Goal: Book appointment/travel/reservation

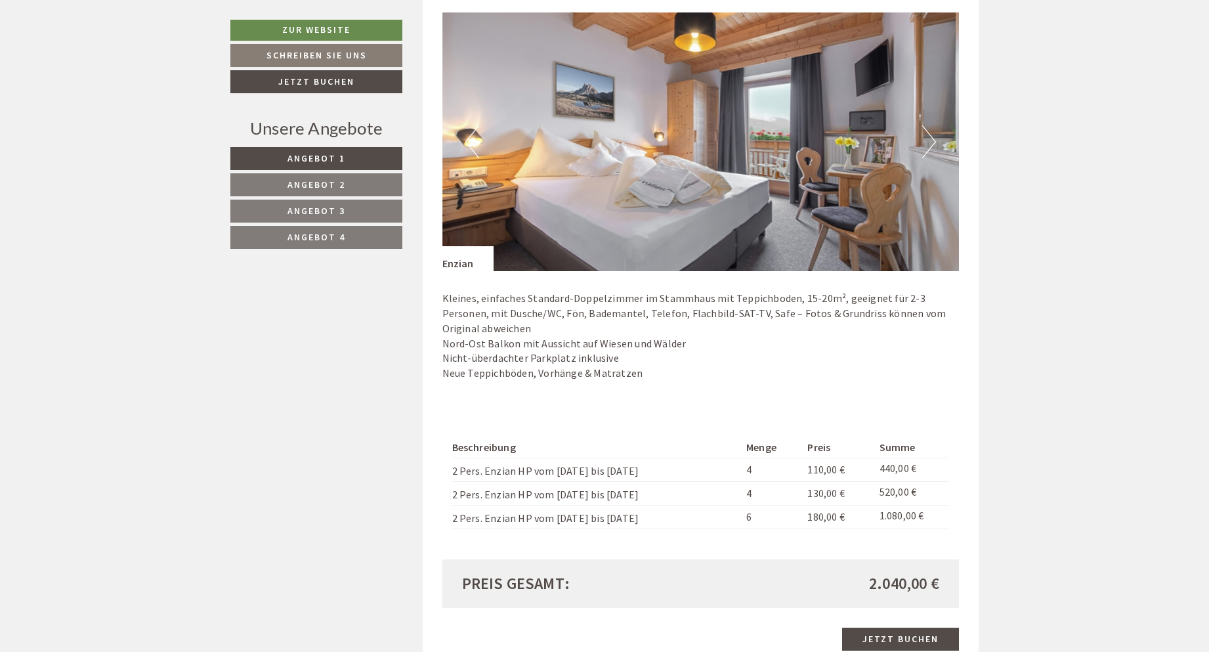
scroll to position [985, 0]
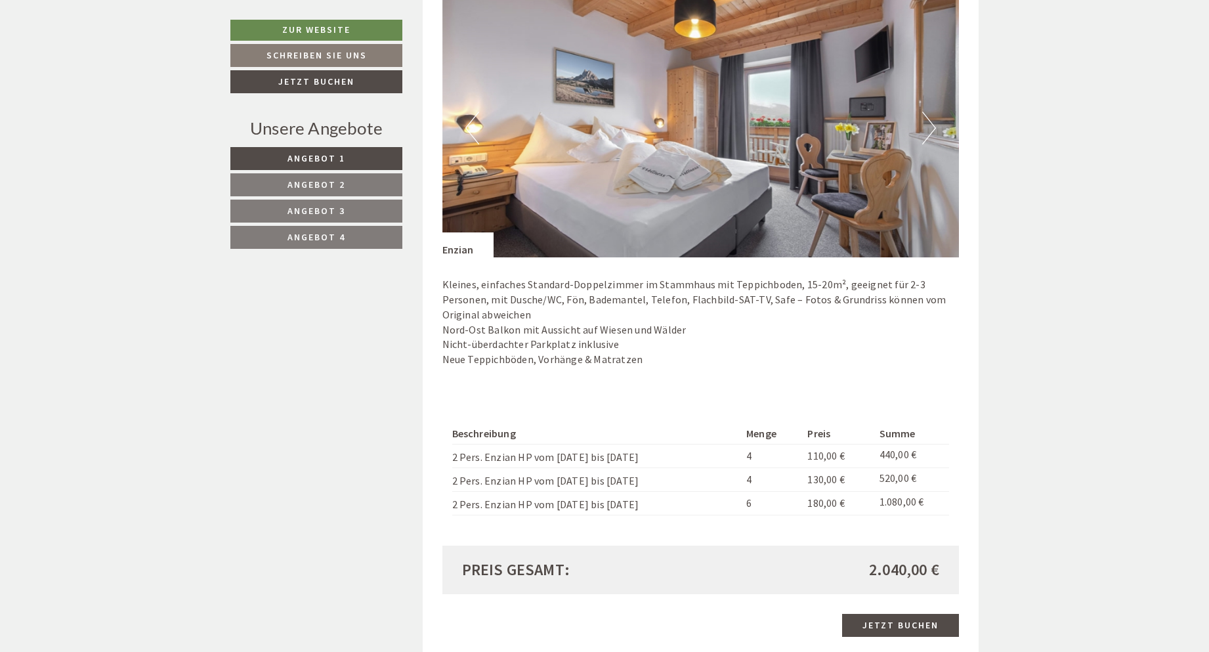
click at [341, 179] on span "Angebot 2" at bounding box center [316, 185] width 58 height 12
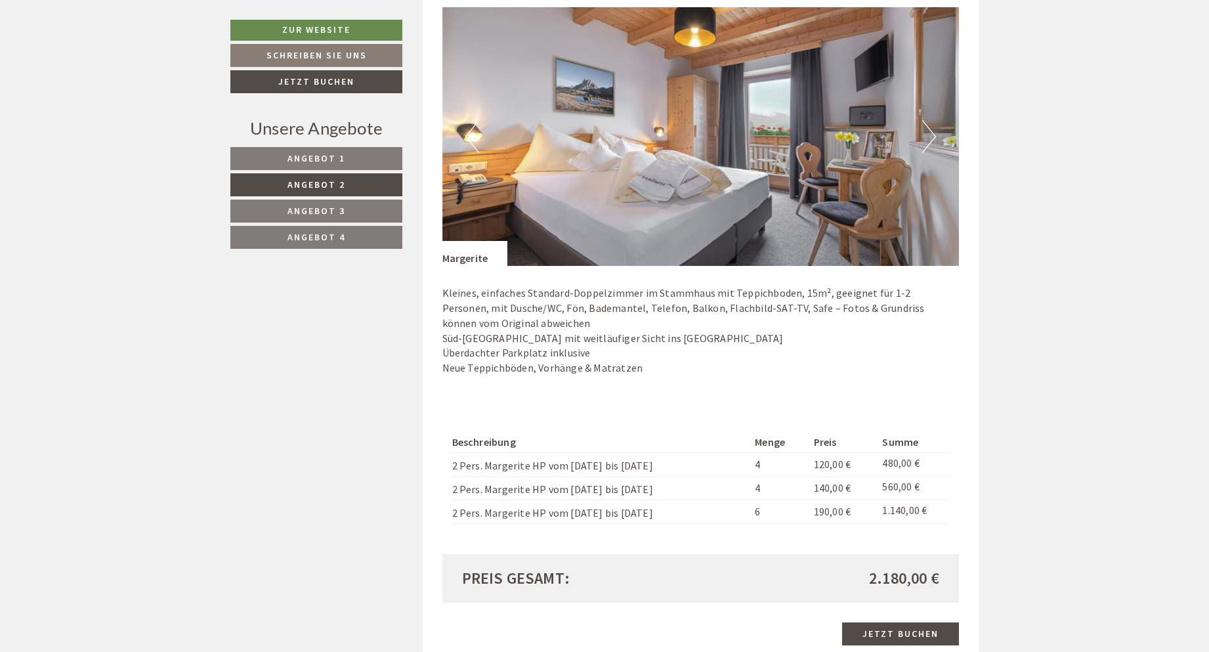
scroll to position [910, 0]
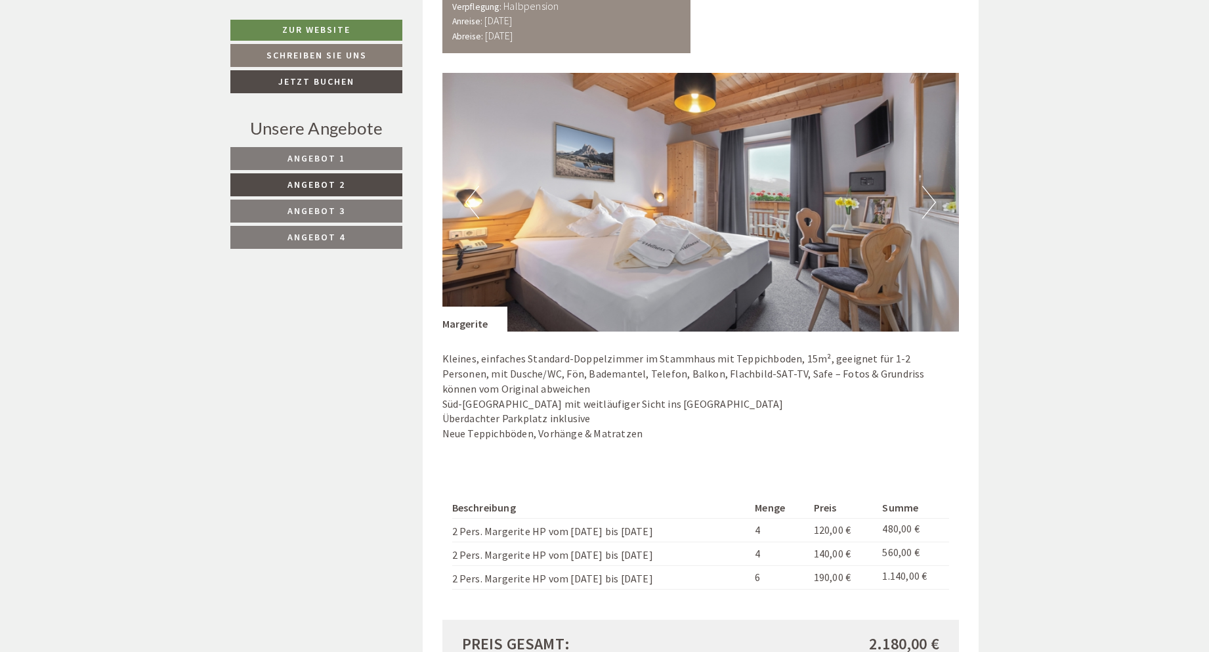
click at [333, 213] on span "Angebot 3" at bounding box center [316, 211] width 58 height 12
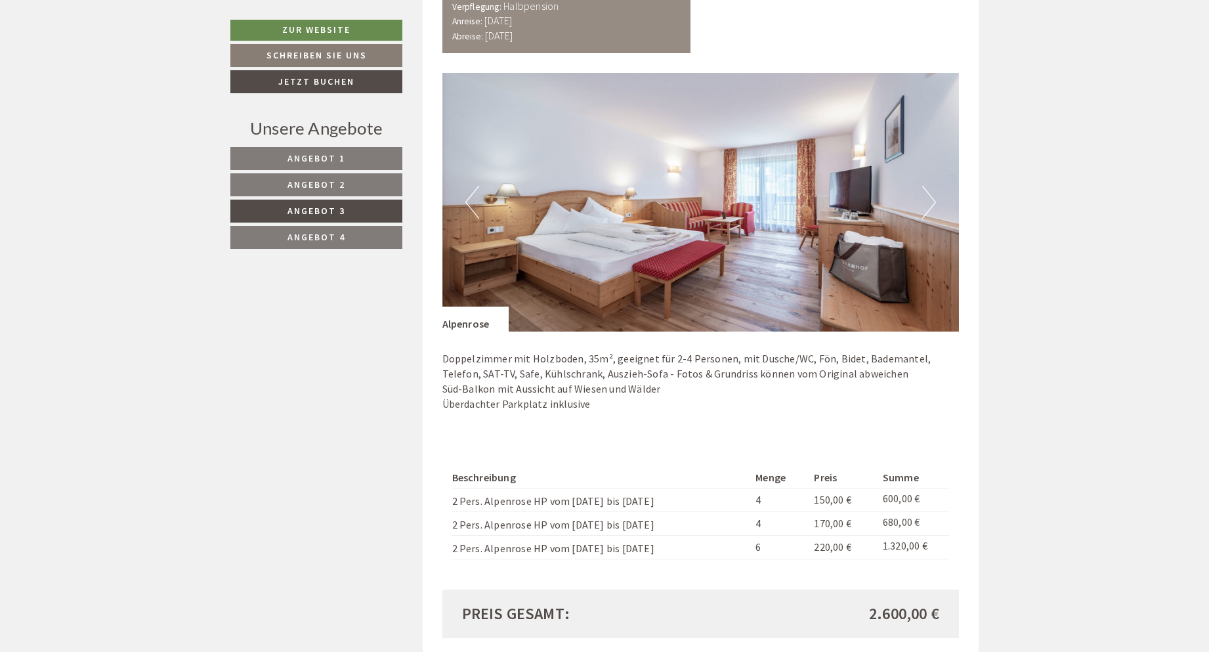
click at [354, 235] on link "Angebot 4" at bounding box center [316, 237] width 172 height 23
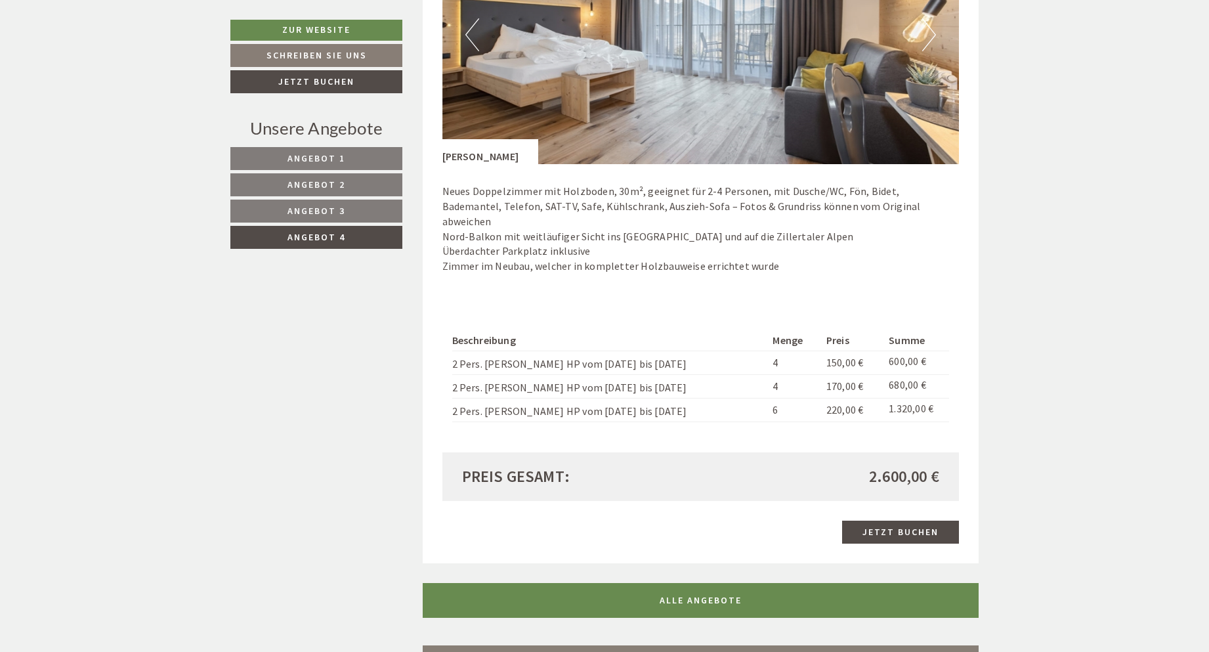
scroll to position [1042, 0]
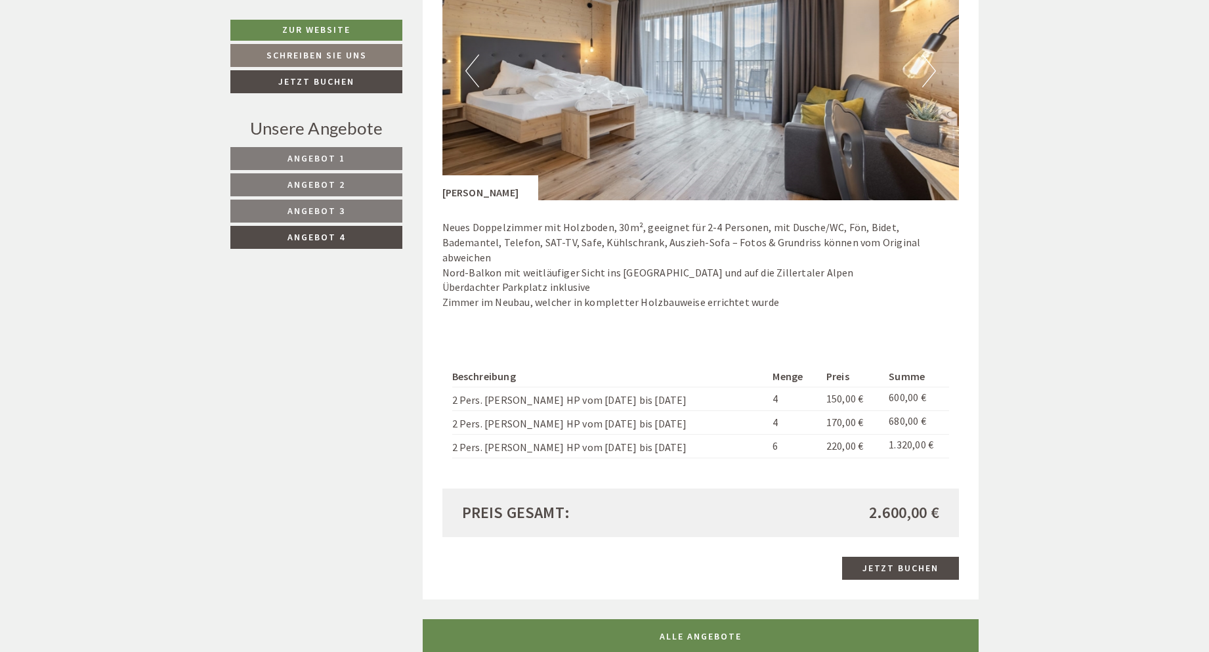
click at [339, 157] on span "Angebot 1" at bounding box center [316, 158] width 58 height 12
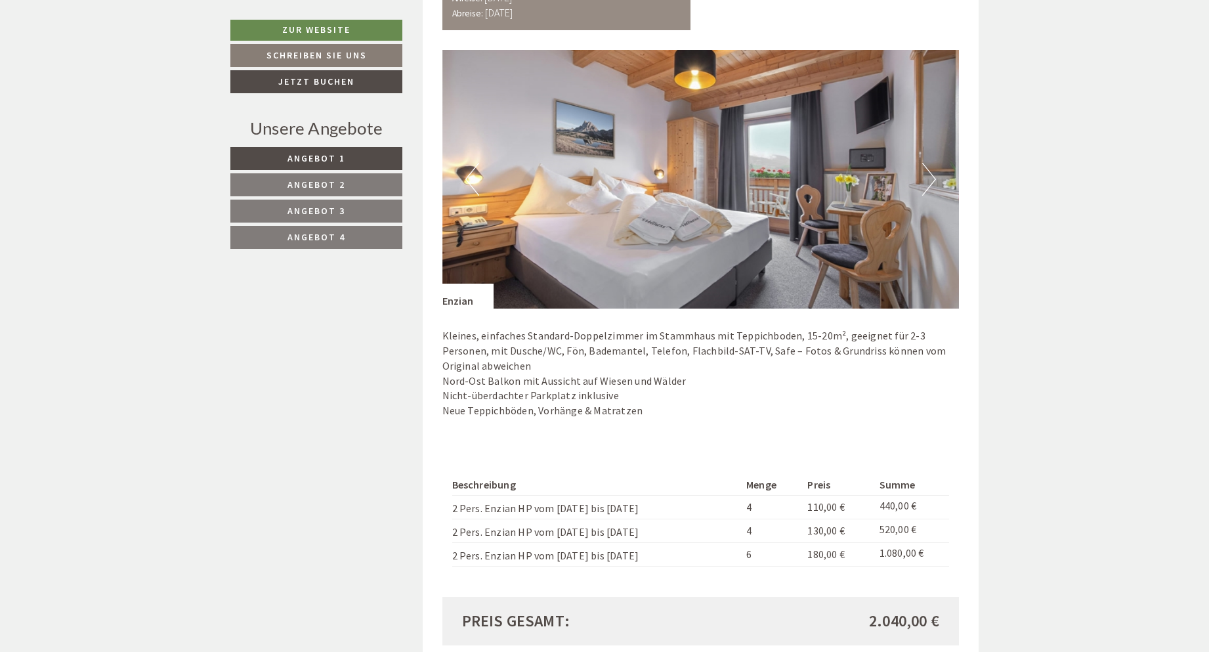
scroll to position [976, 0]
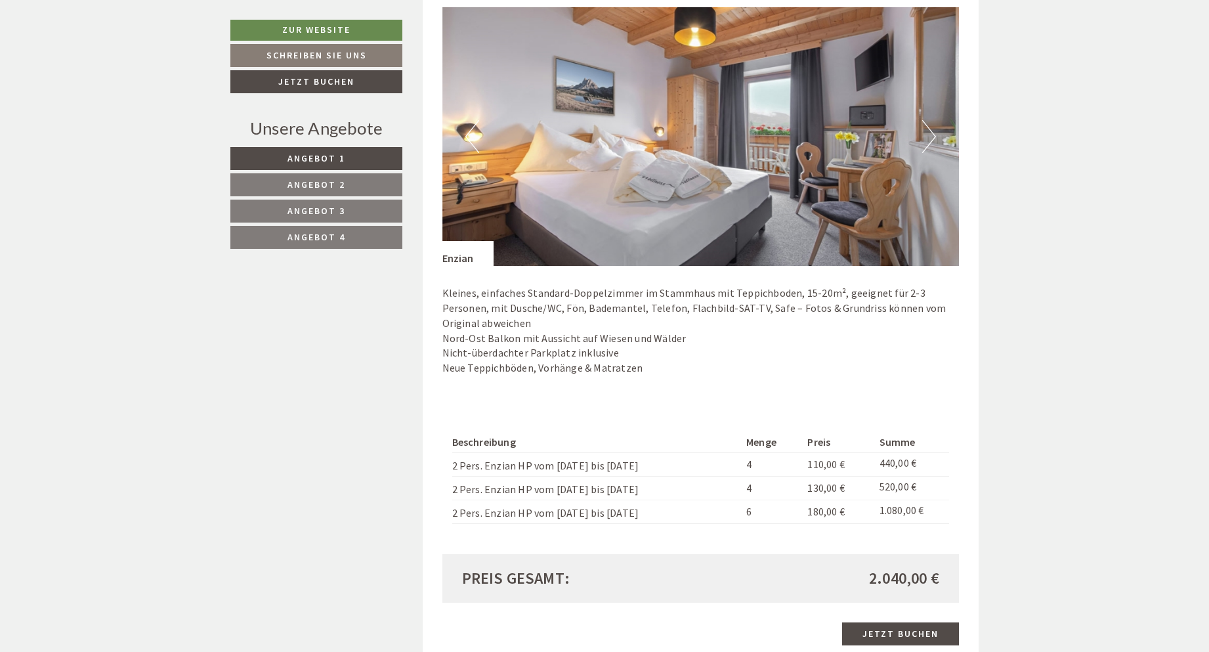
click at [345, 184] on link "Angebot 2" at bounding box center [316, 184] width 172 height 23
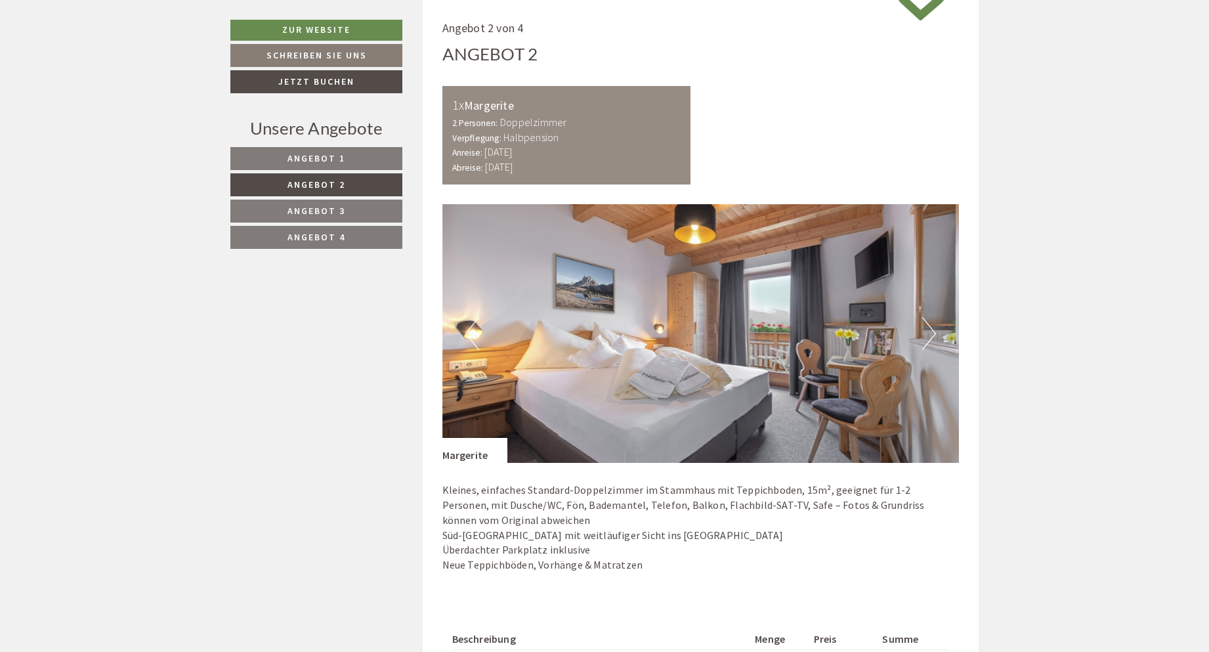
click at [334, 211] on span "Angebot 3" at bounding box center [316, 211] width 58 height 12
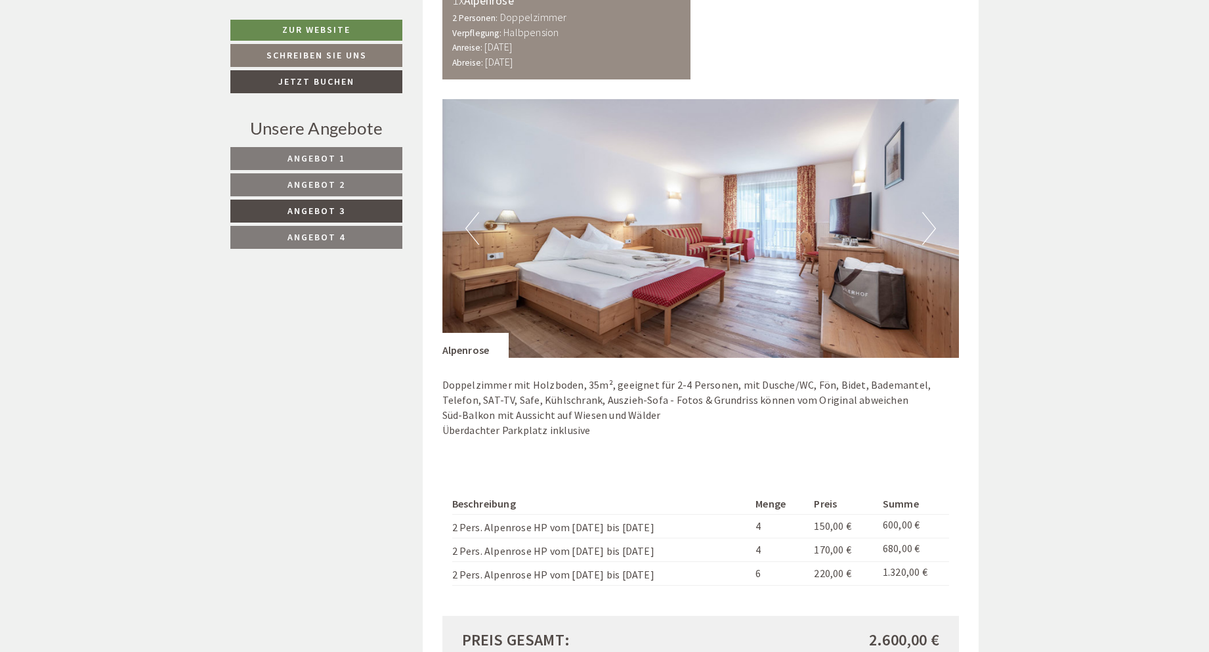
scroll to position [910, 0]
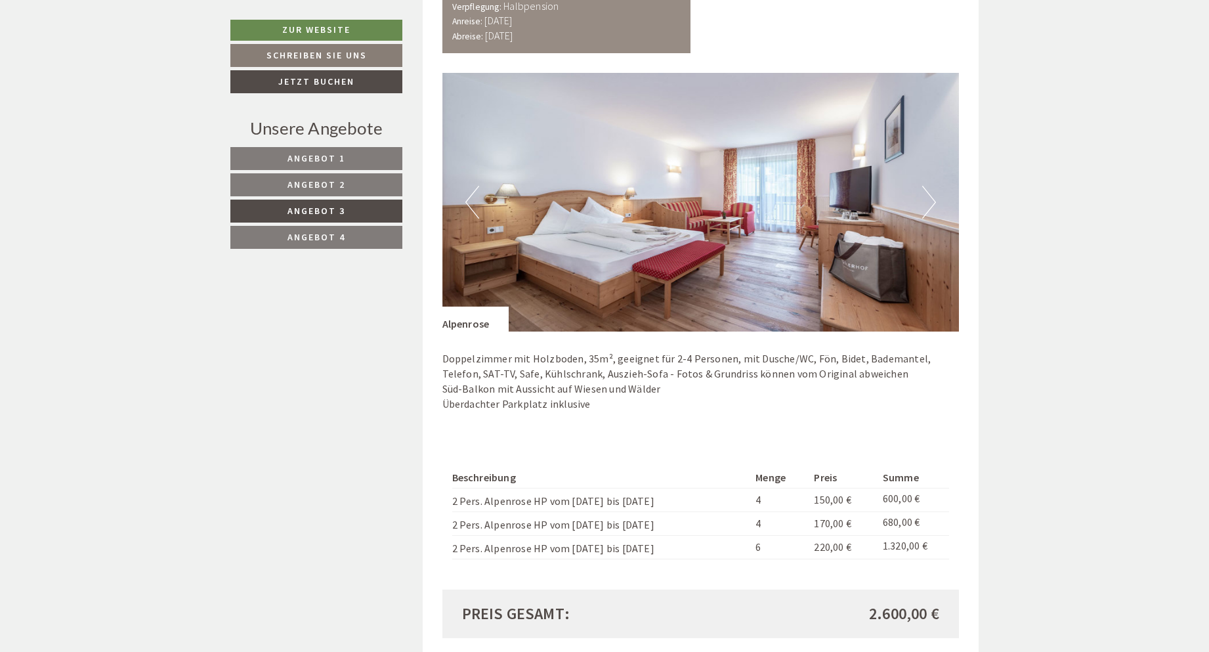
click at [337, 238] on span "Angebot 4" at bounding box center [316, 237] width 58 height 12
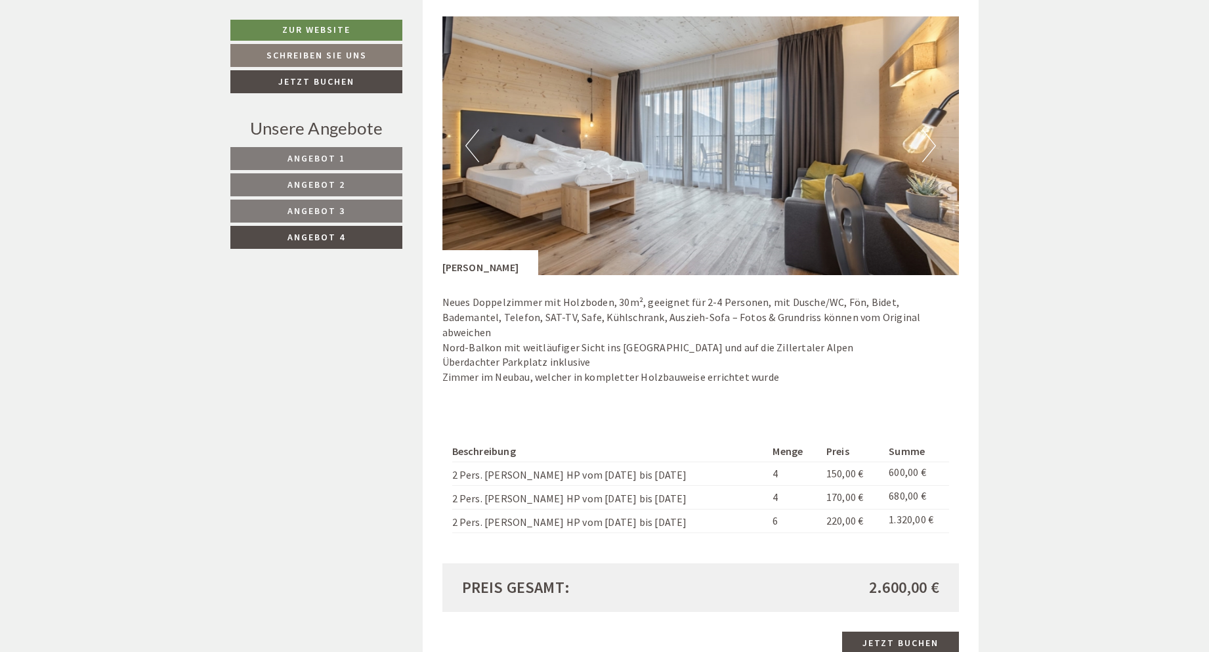
scroll to position [976, 0]
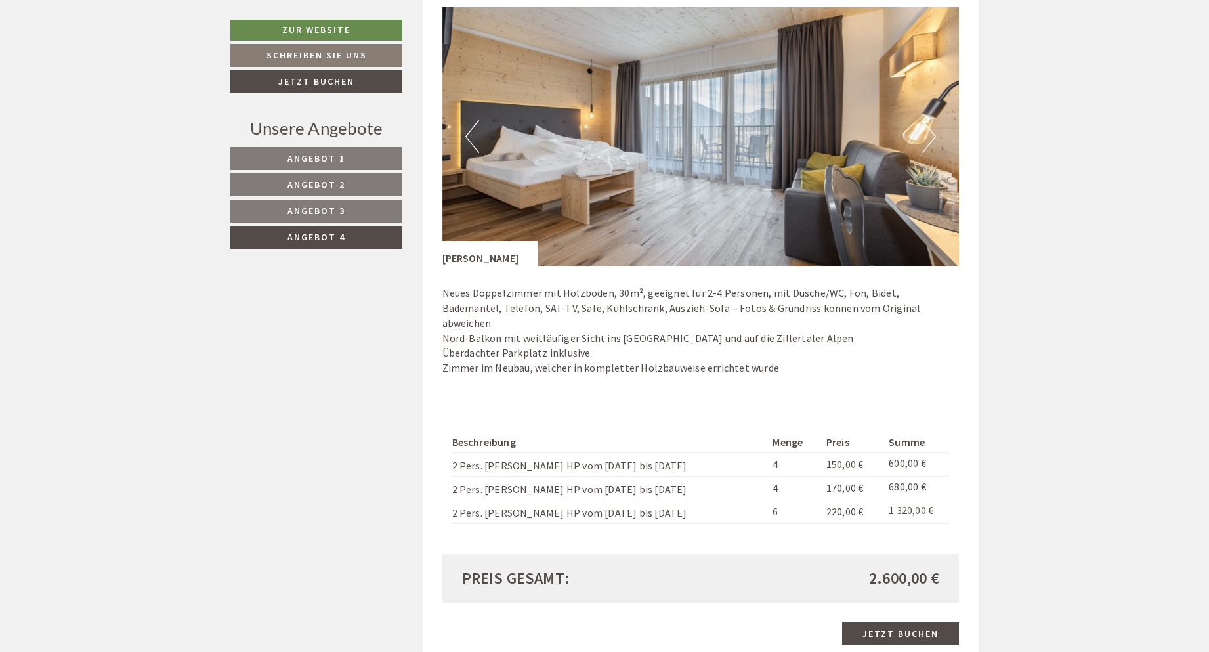
click at [878, 205] on img at bounding box center [700, 136] width 517 height 259
click at [931, 140] on button "Next" at bounding box center [929, 136] width 14 height 33
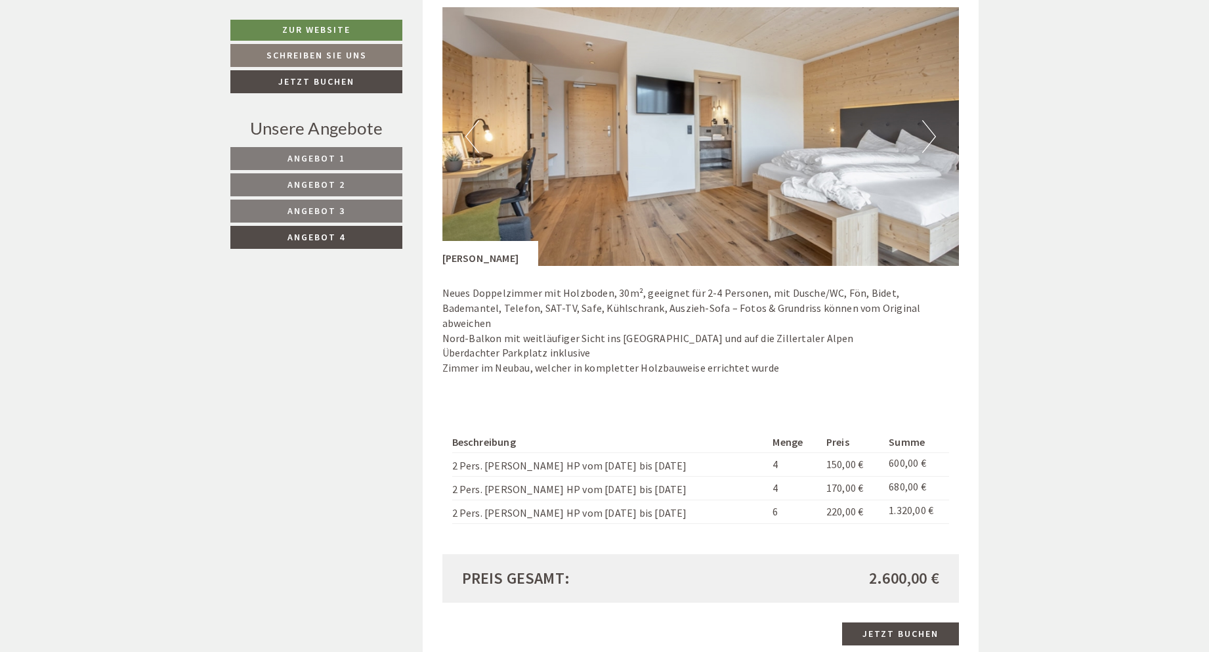
click at [931, 140] on button "Next" at bounding box center [929, 136] width 14 height 33
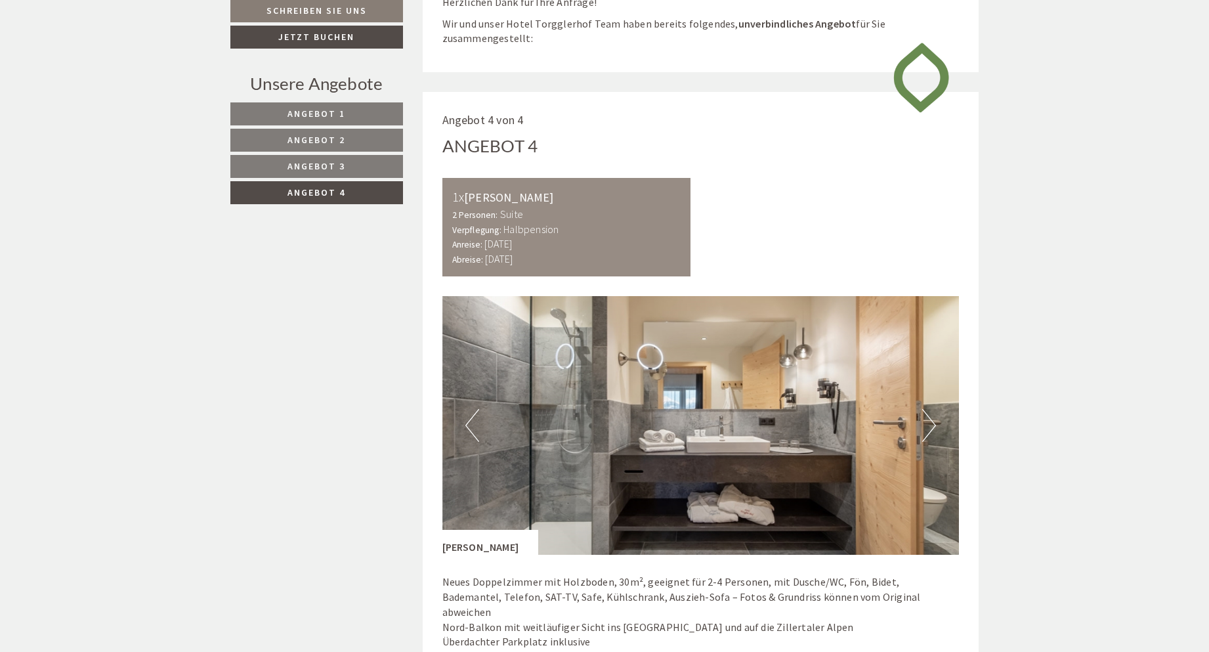
scroll to position [525, 0]
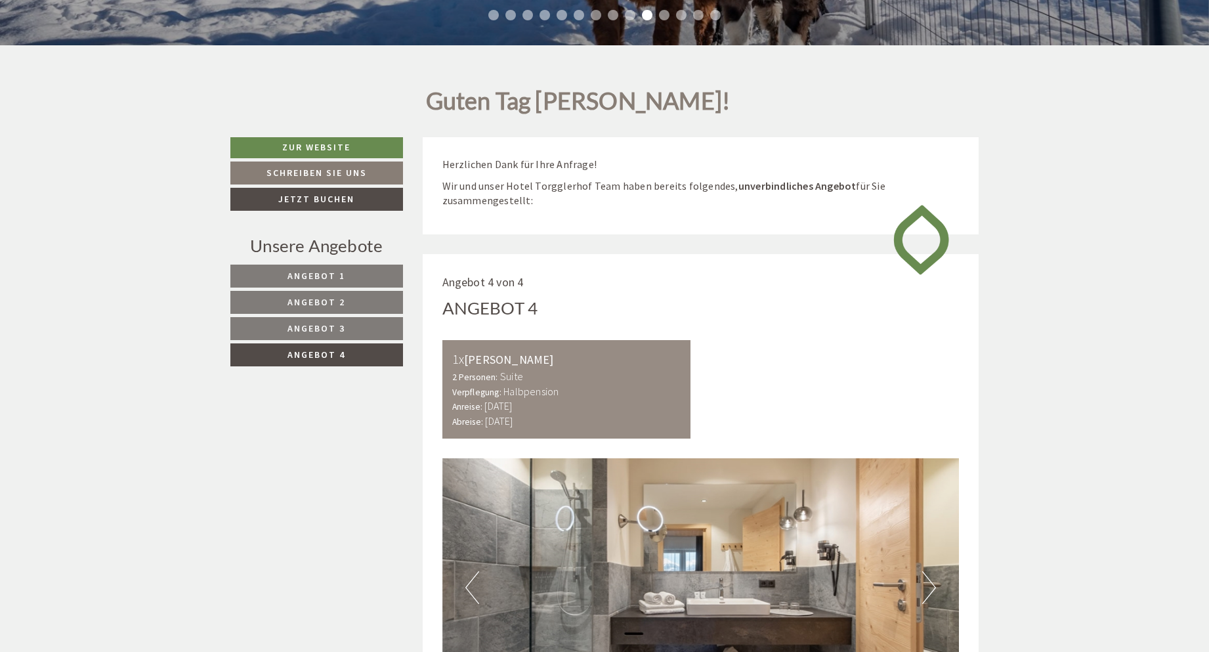
click at [335, 274] on span "Angebot 1" at bounding box center [316, 276] width 58 height 12
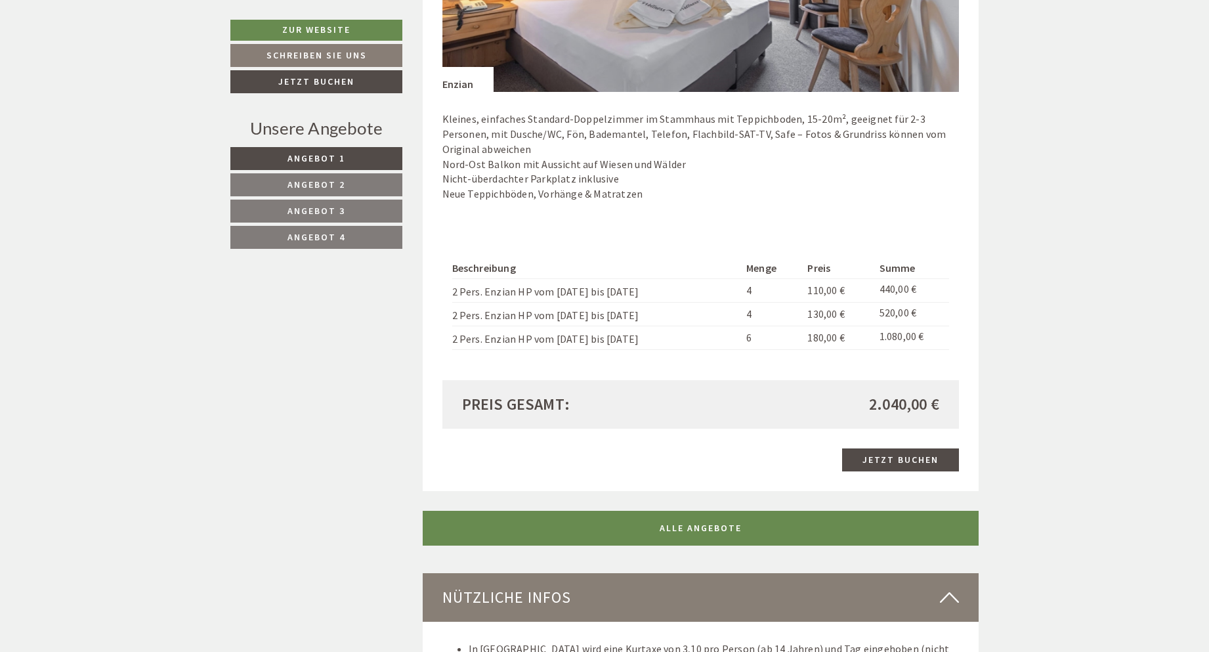
scroll to position [1173, 0]
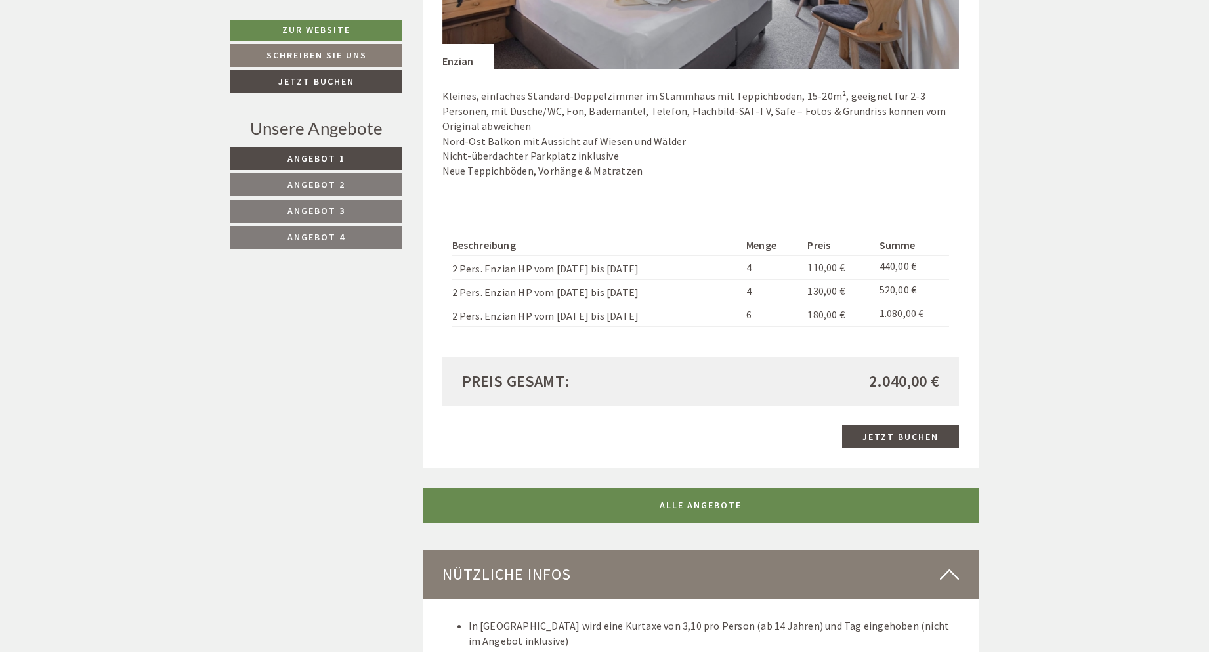
click at [330, 180] on span "Angebot 2" at bounding box center [316, 185] width 58 height 12
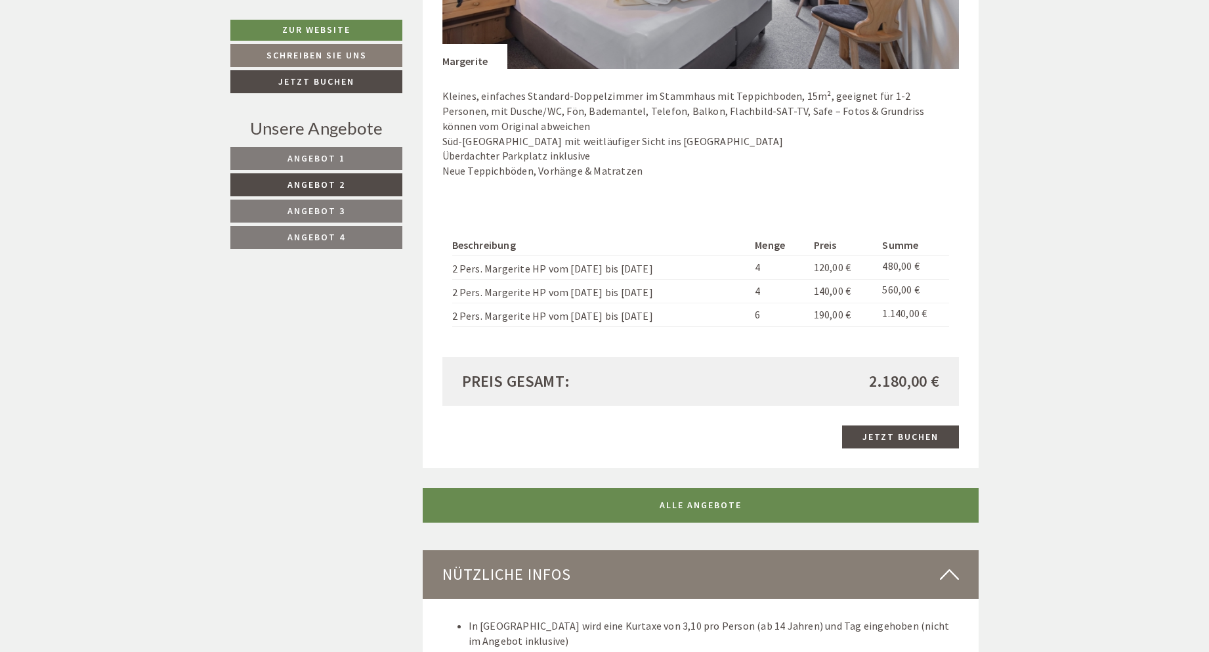
scroll to position [779, 0]
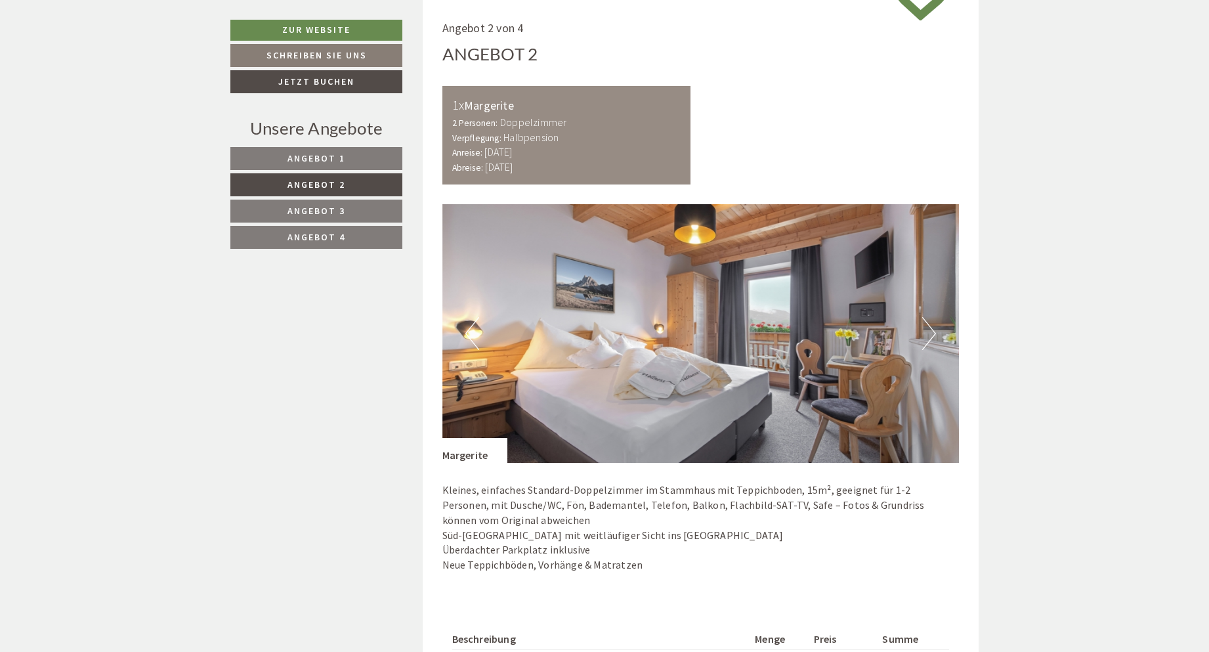
click at [334, 211] on span "Angebot 3" at bounding box center [316, 211] width 58 height 12
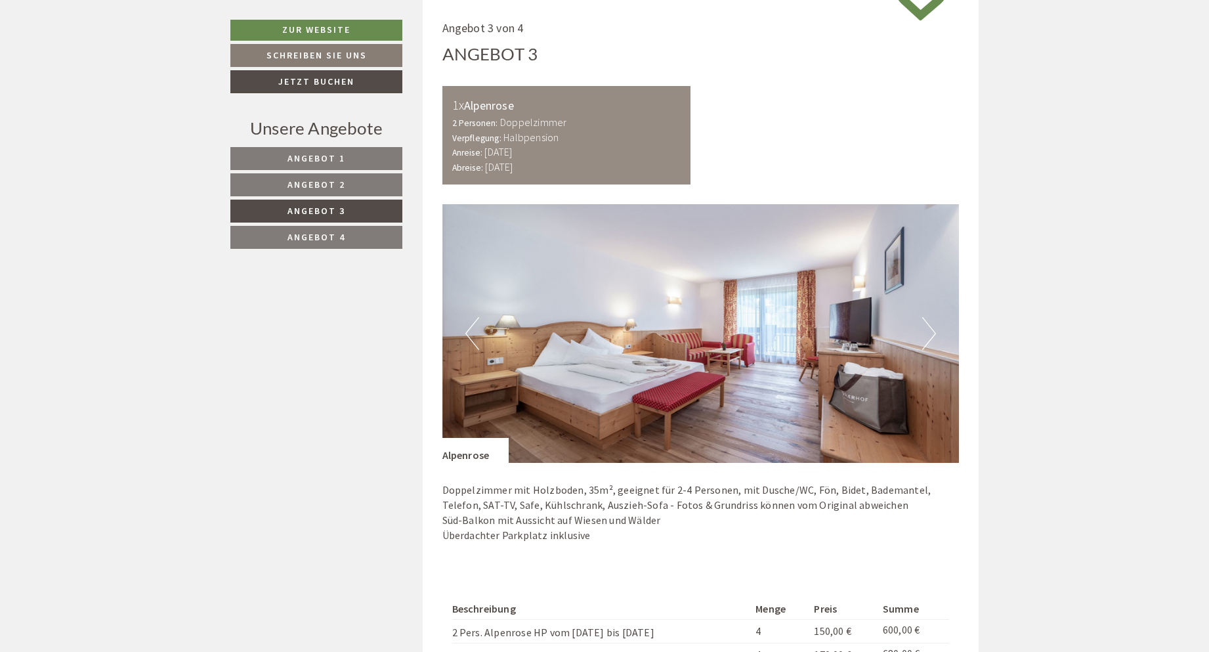
click at [334, 236] on span "Angebot 4" at bounding box center [316, 237] width 58 height 12
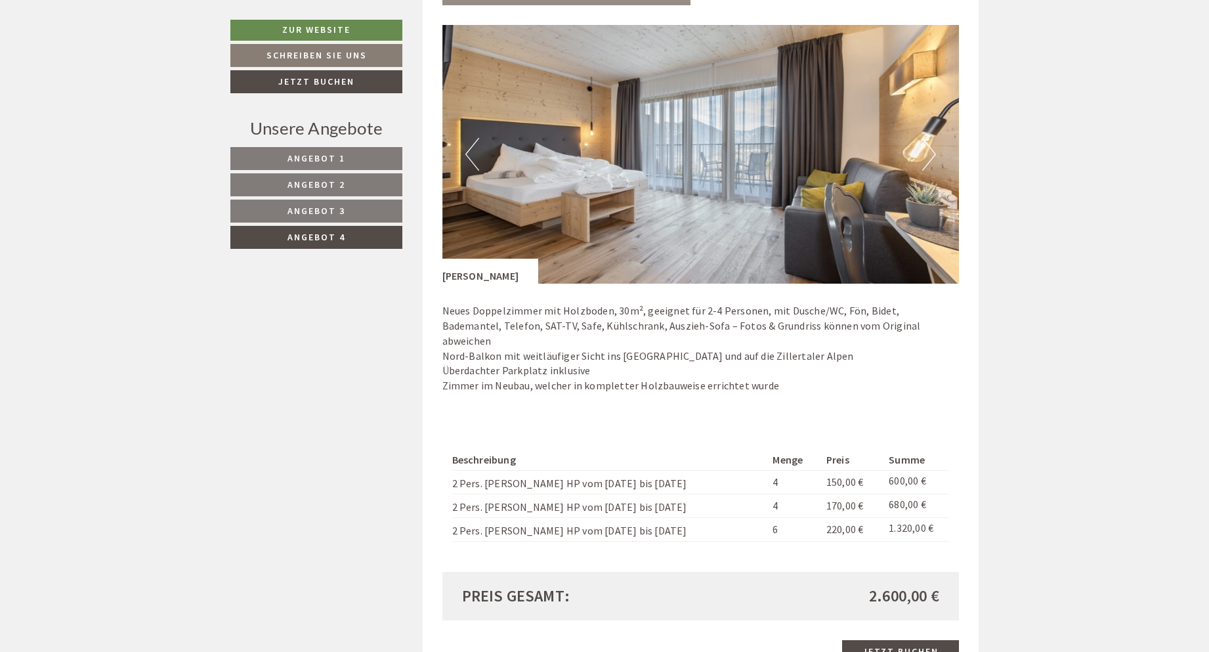
scroll to position [1173, 0]
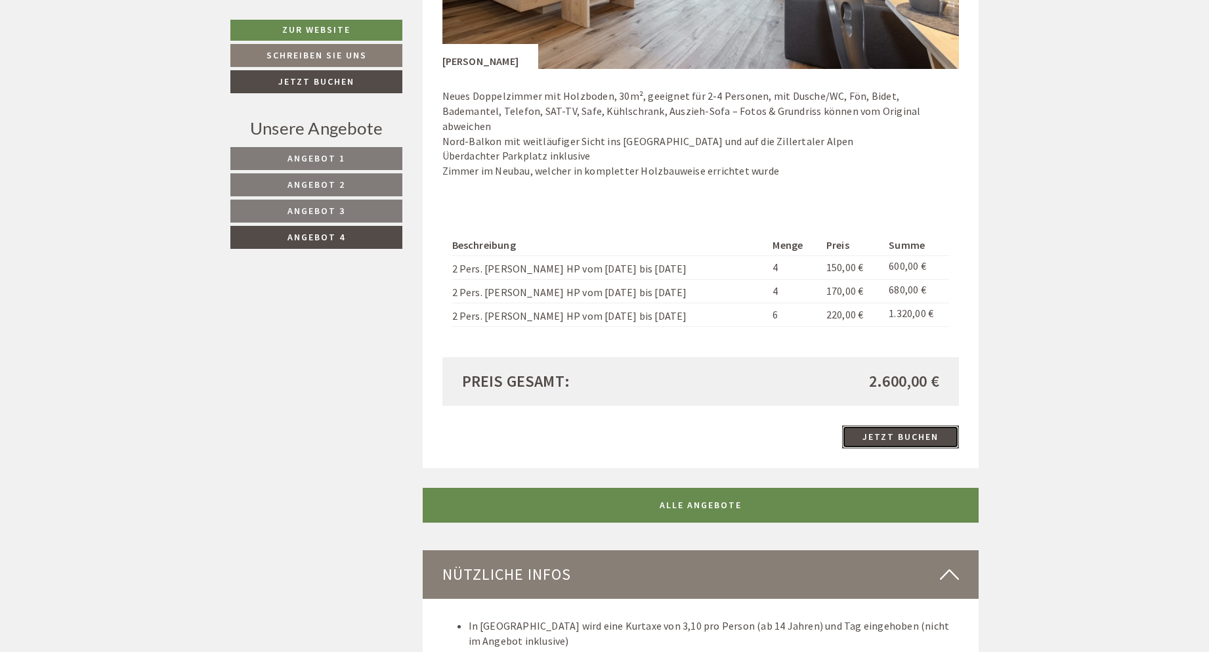
click at [893, 425] on link "Jetzt buchen" at bounding box center [900, 436] width 117 height 23
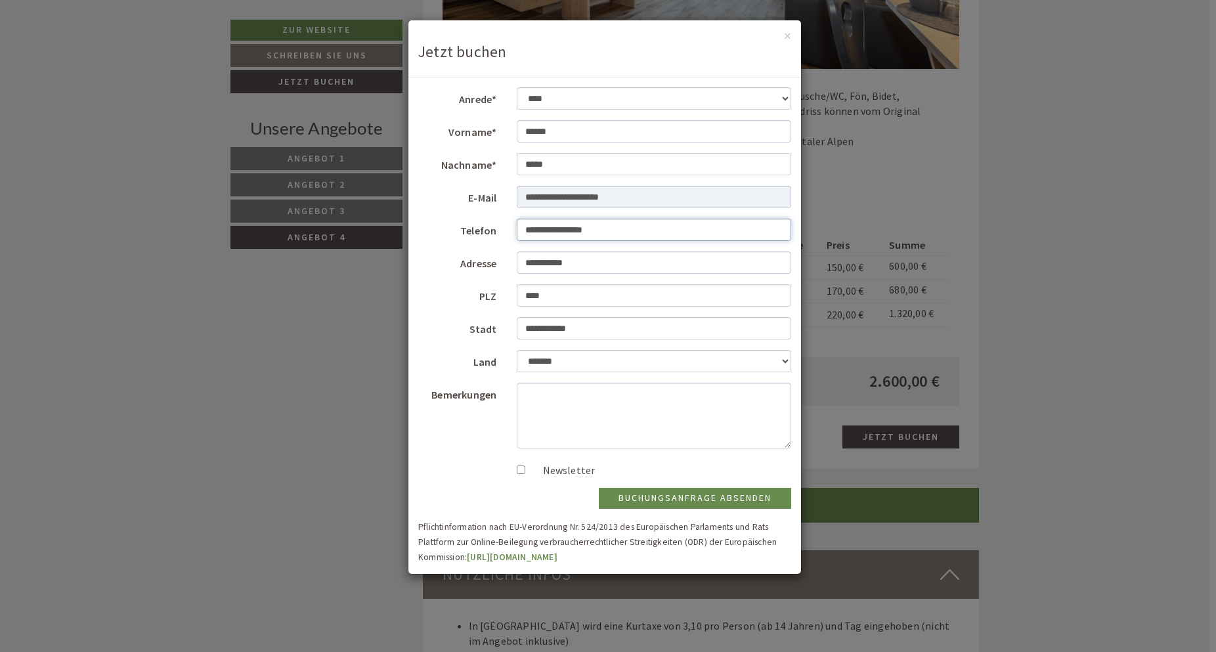
click at [594, 230] on input "**********" at bounding box center [654, 230] width 275 height 22
type input "*"
type input "**********"
click at [522, 394] on textarea "Bemerkungen" at bounding box center [654, 416] width 275 height 66
type textarea "**********"
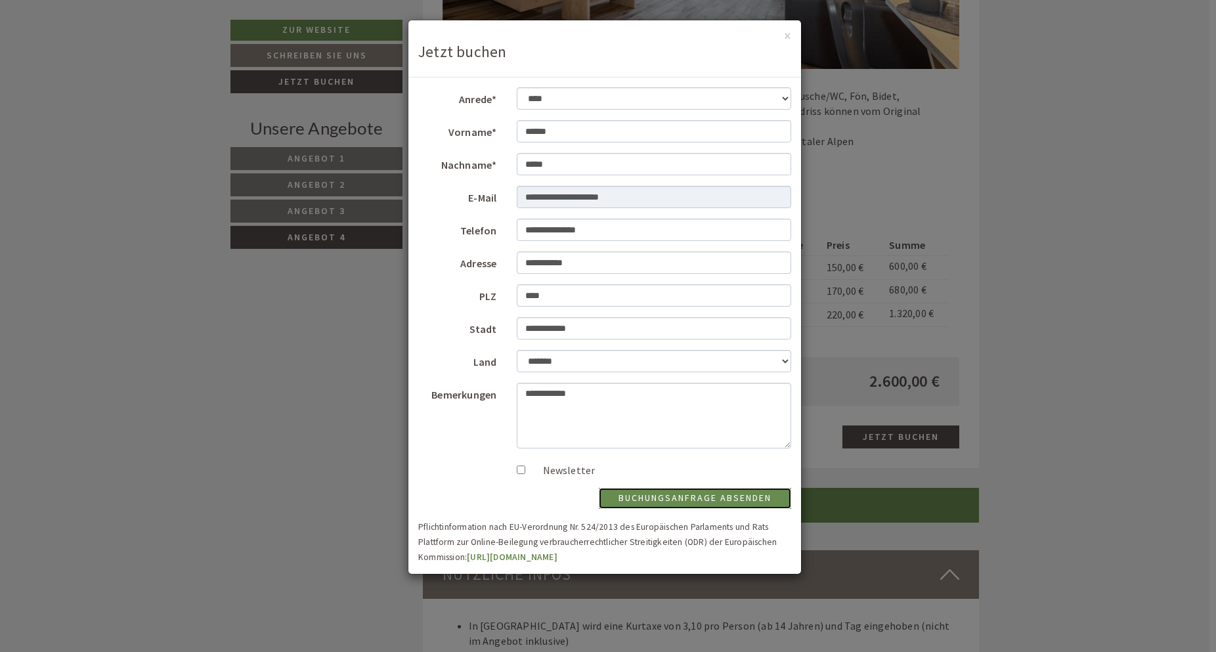
click at [714, 494] on button "Buchungsanfrage absenden" at bounding box center [695, 498] width 192 height 21
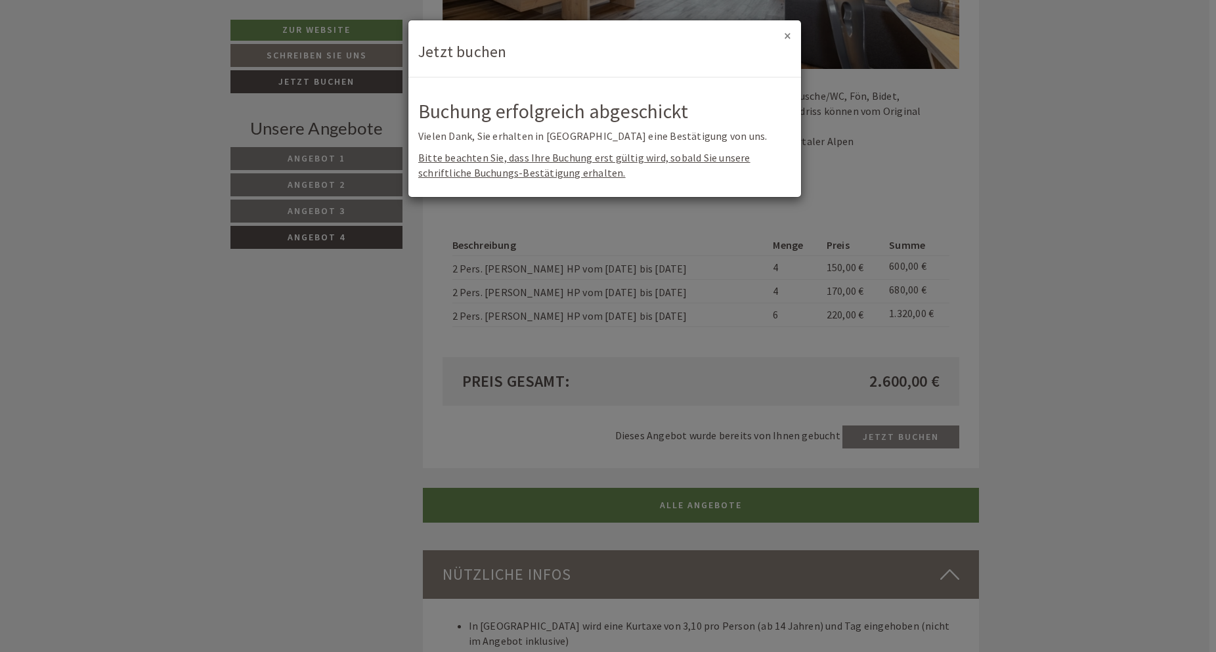
click at [787, 36] on button "×" at bounding box center [787, 36] width 7 height 14
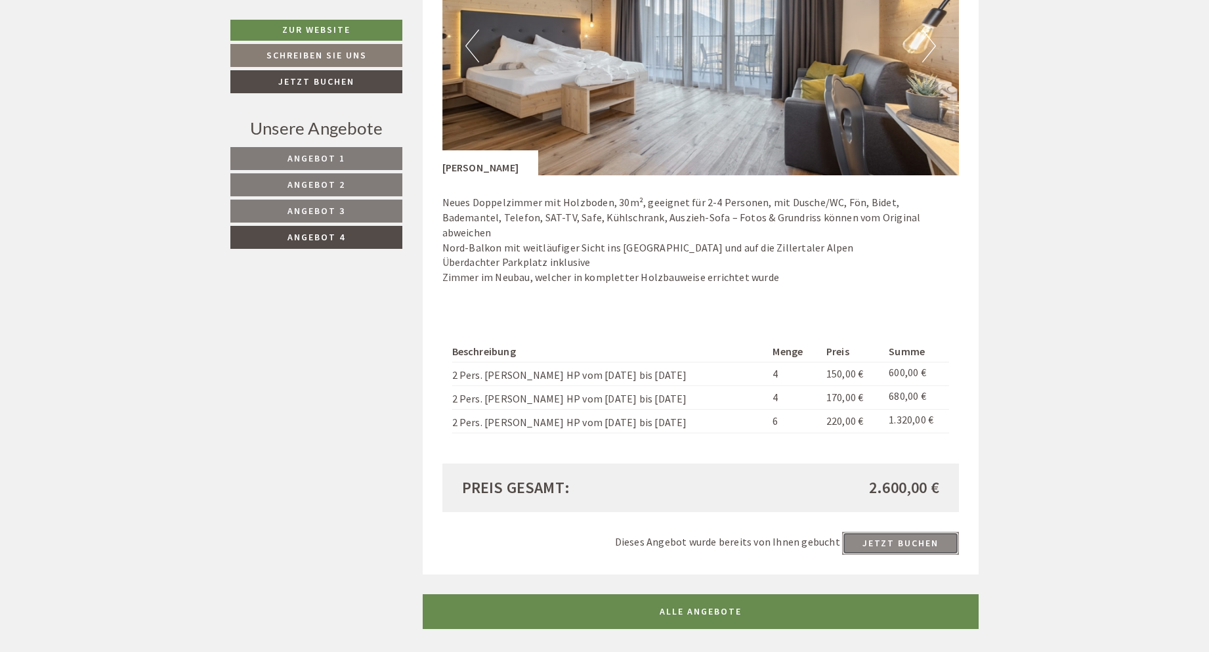
scroll to position [845, 0]
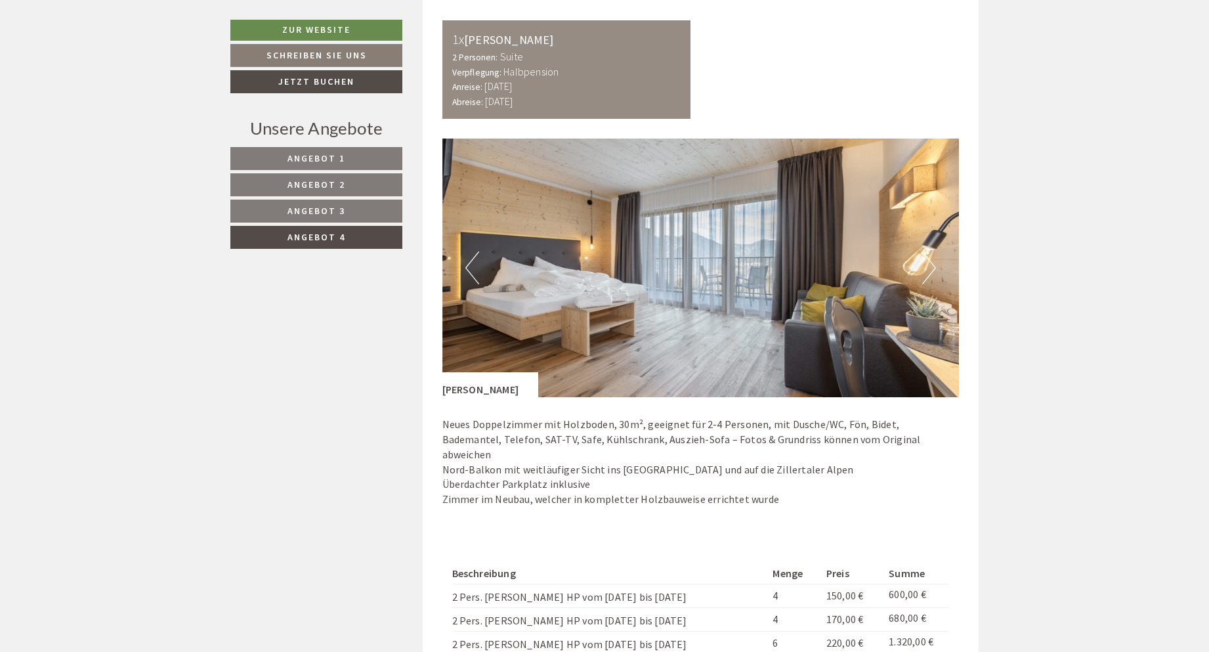
click at [934, 265] on button "Next" at bounding box center [929, 267] width 14 height 33
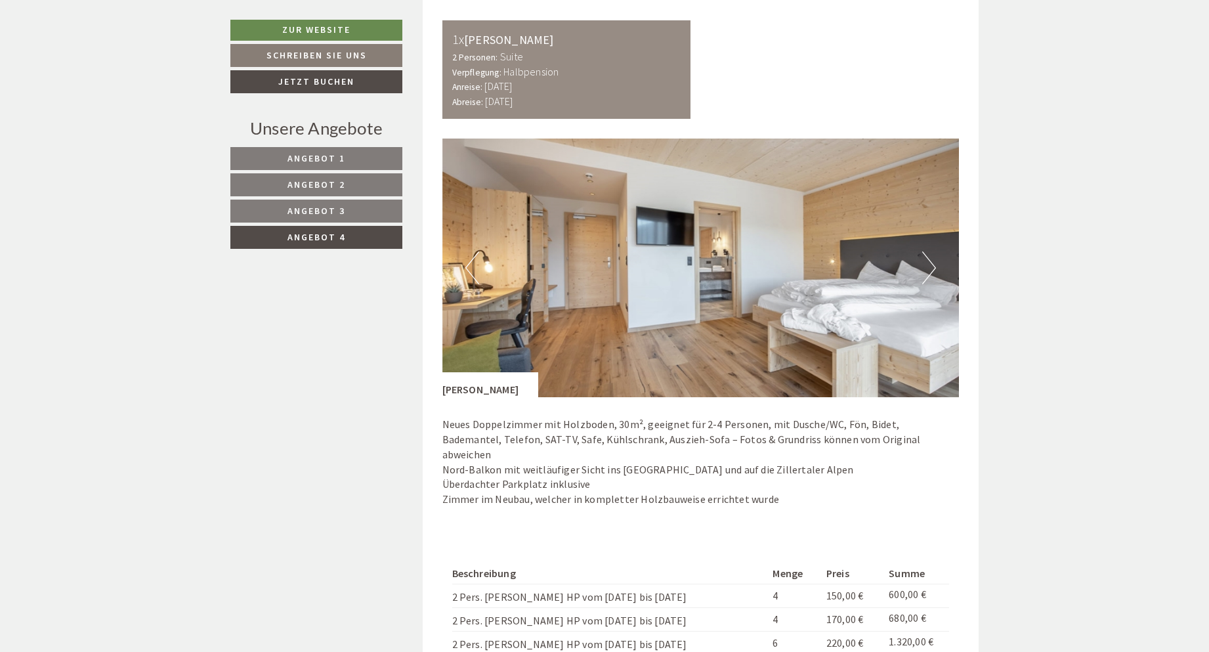
click at [468, 260] on button "Previous" at bounding box center [472, 267] width 14 height 33
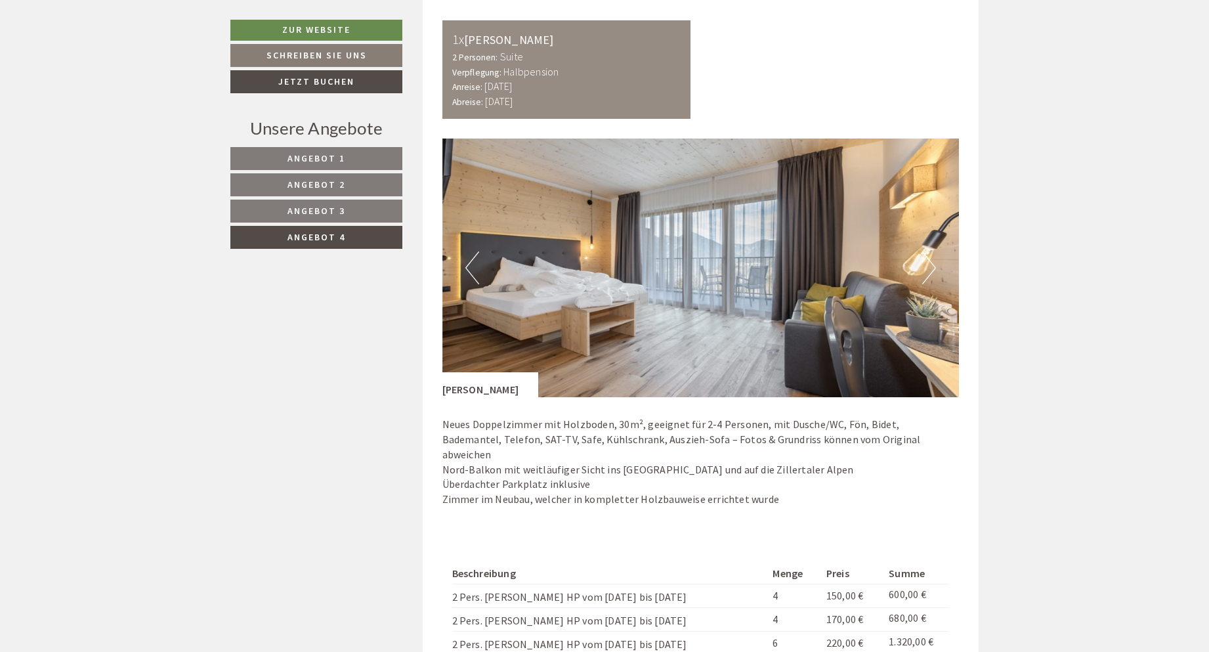
click at [930, 265] on button "Next" at bounding box center [929, 267] width 14 height 33
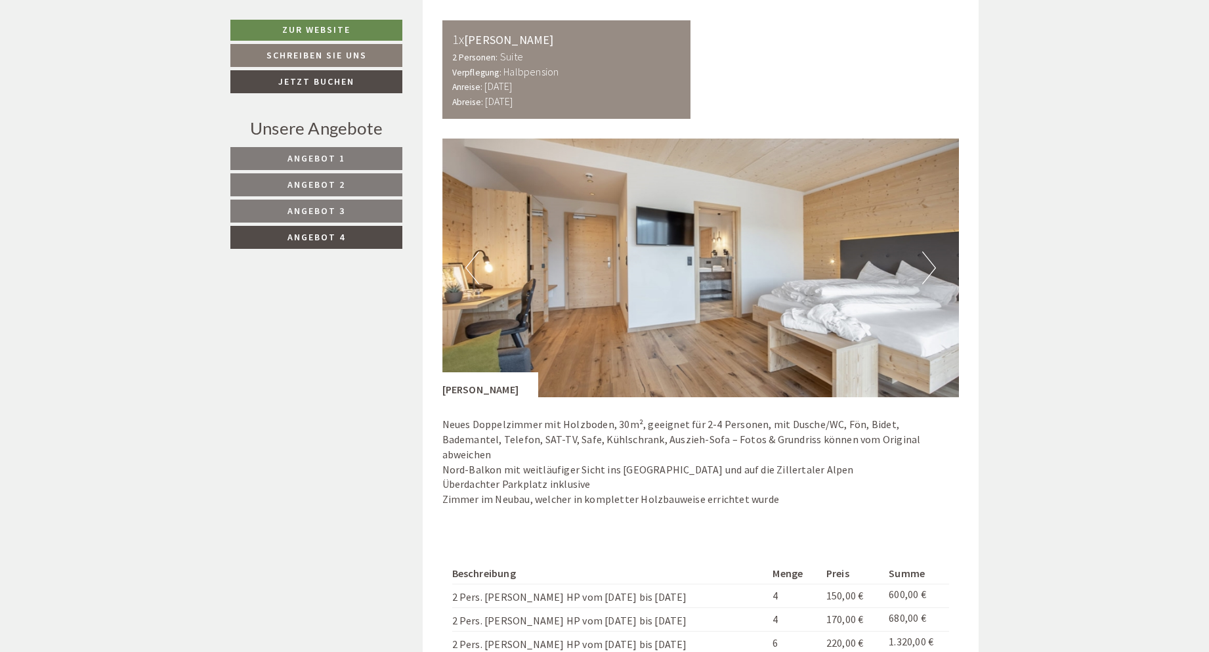
click at [929, 267] on button "Next" at bounding box center [929, 267] width 14 height 33
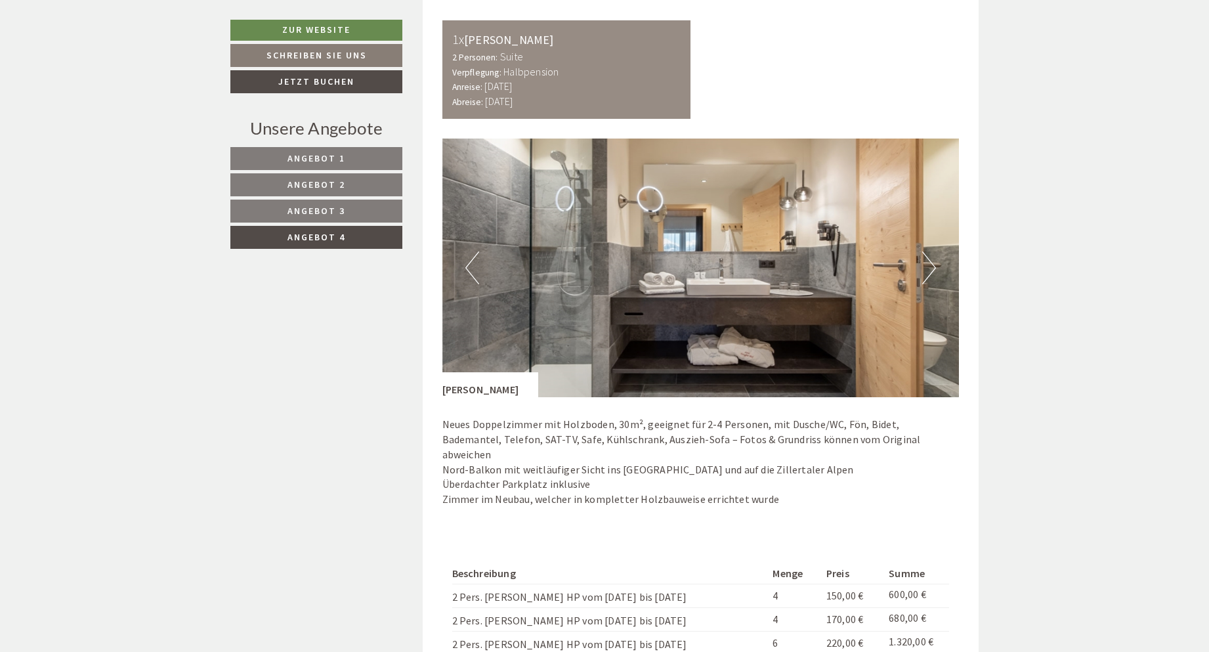
click at [930, 263] on button "Next" at bounding box center [929, 267] width 14 height 33
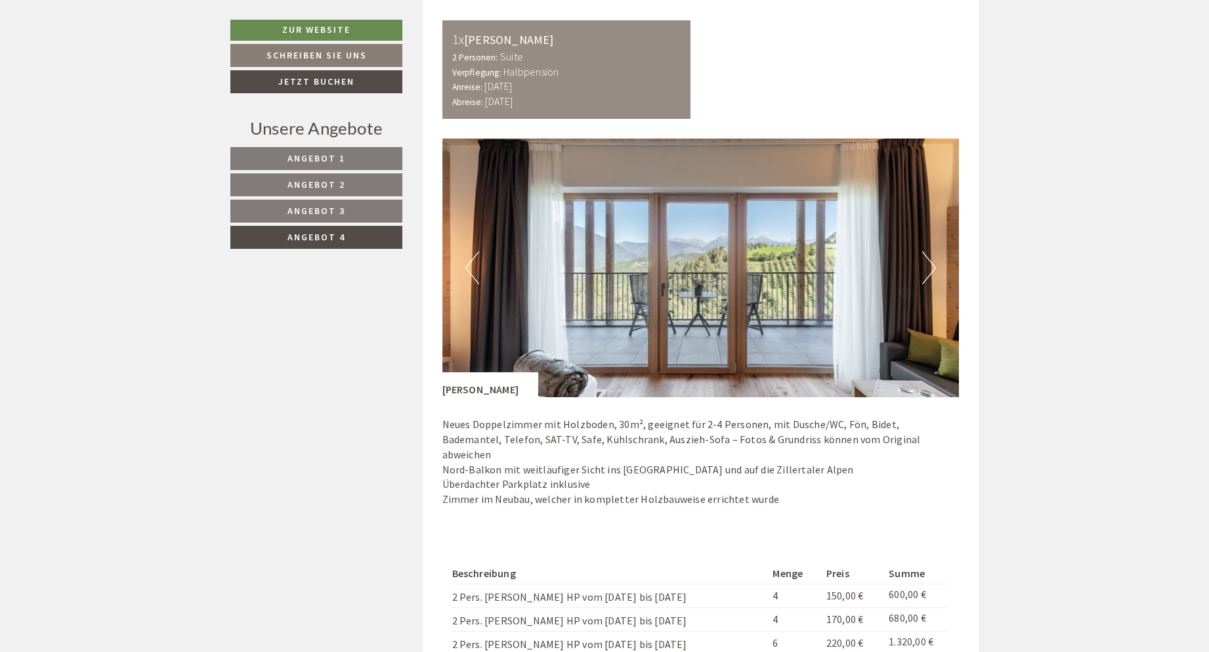
click at [930, 263] on button "Next" at bounding box center [929, 267] width 14 height 33
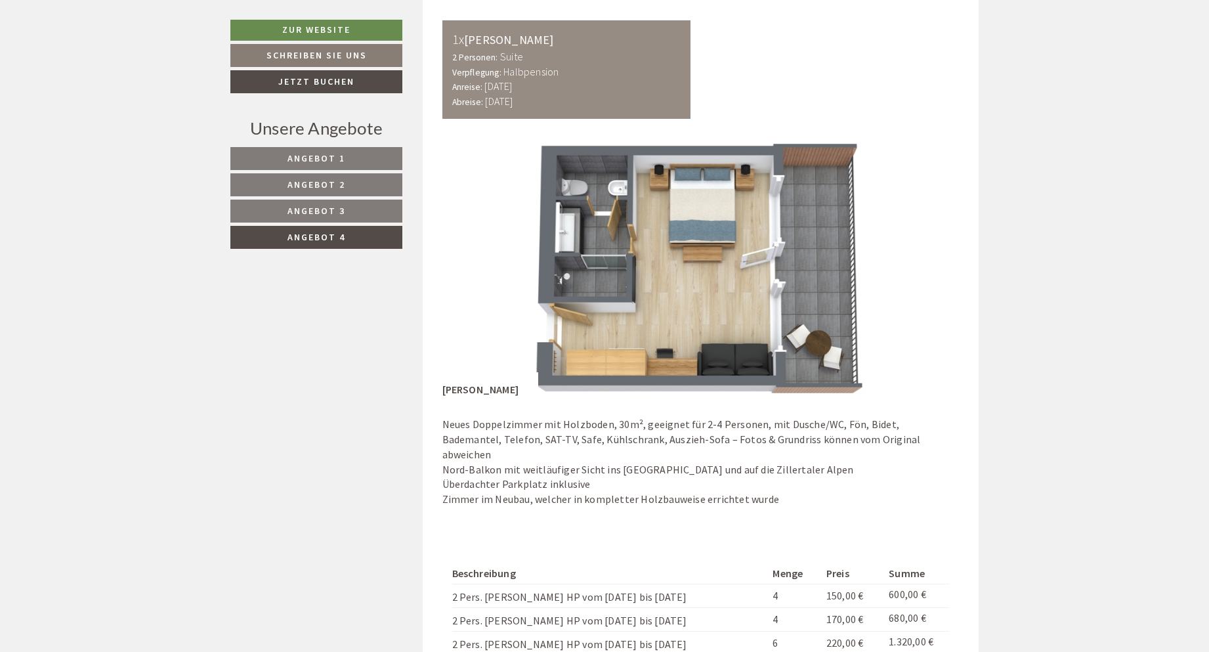
click at [930, 268] on button "Next" at bounding box center [929, 267] width 14 height 33
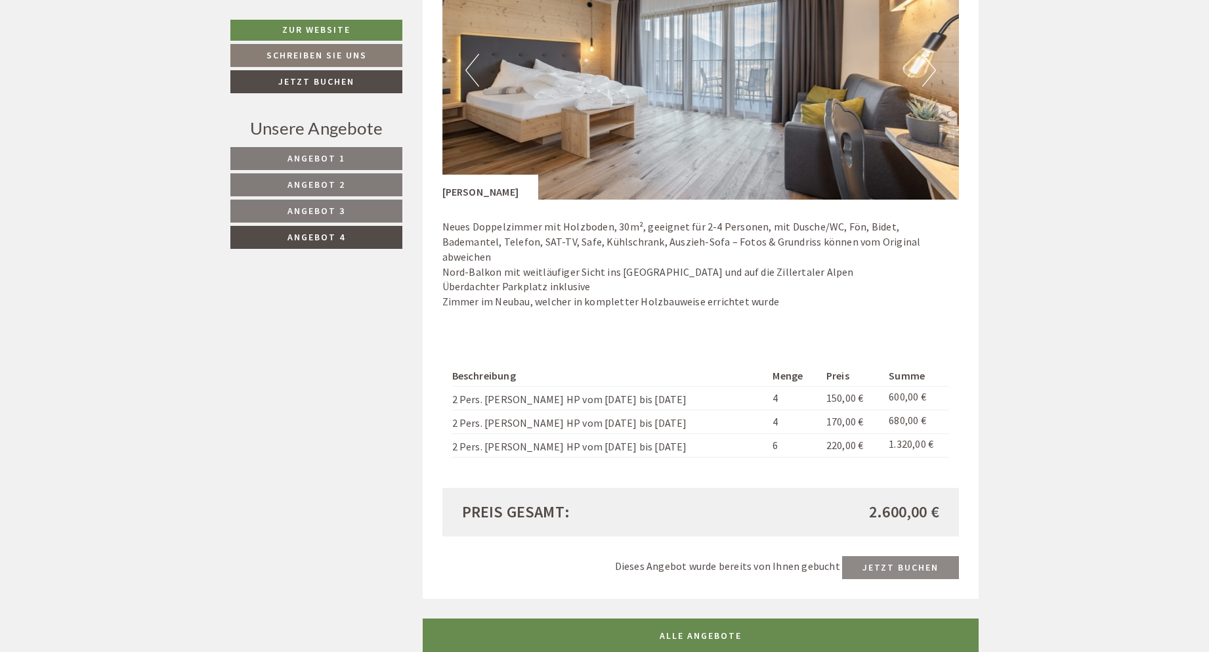
scroll to position [976, 0]
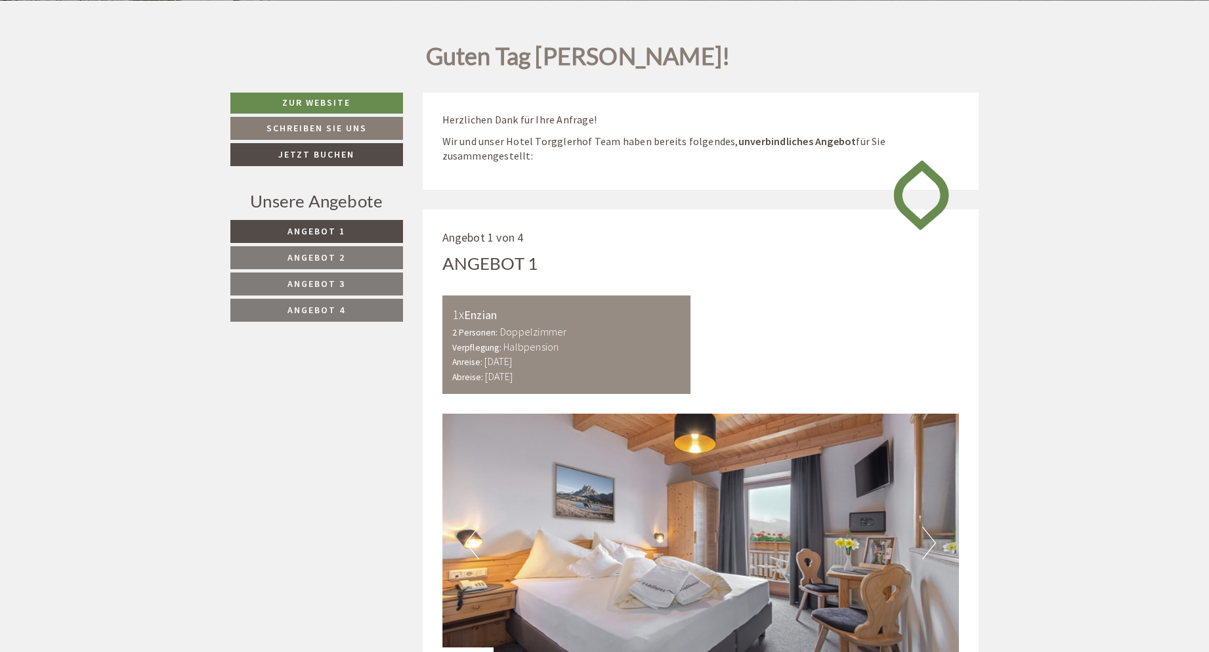
click at [353, 305] on link "Angebot 4" at bounding box center [316, 310] width 173 height 23
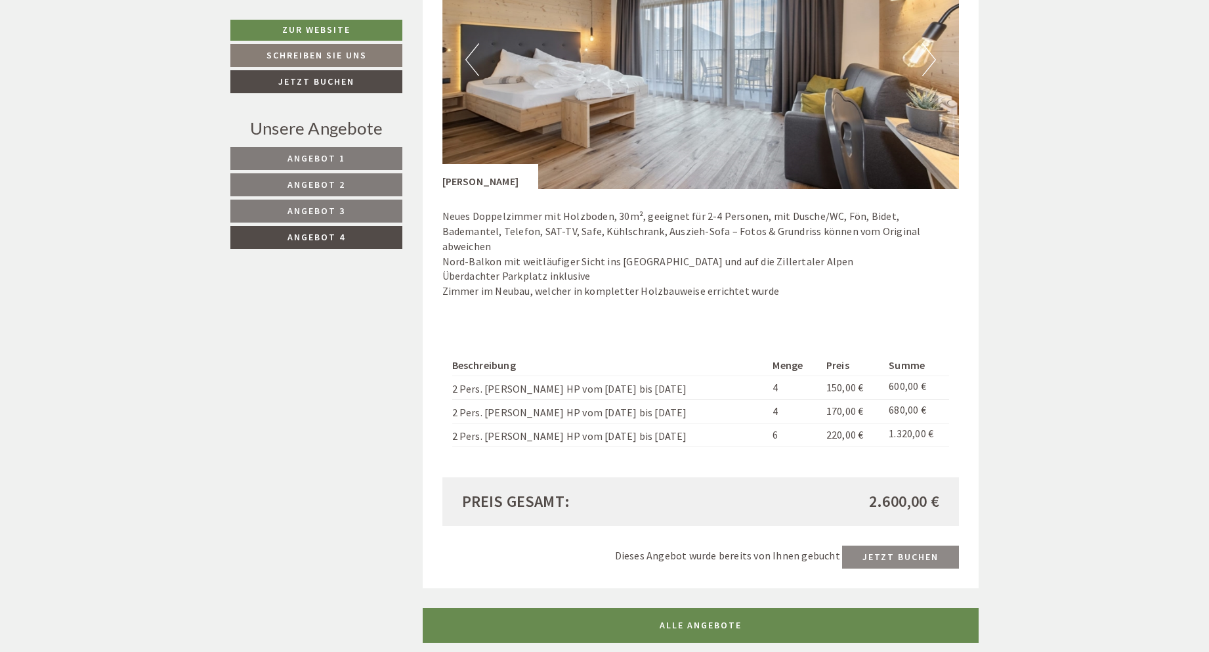
scroll to position [1173, 0]
